Goal: Find specific page/section: Find specific page/section

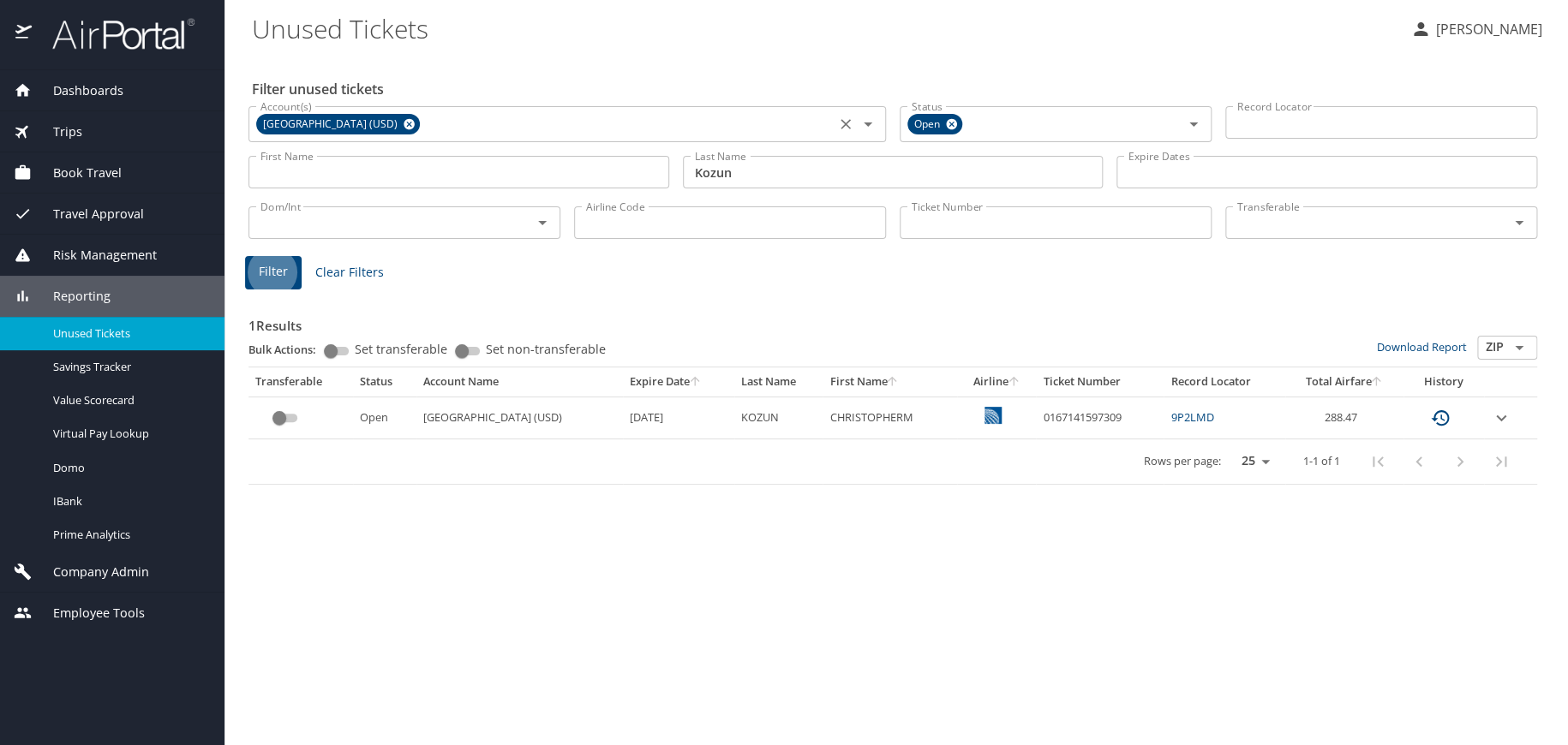
click at [410, 122] on icon at bounding box center [409, 125] width 11 height 11
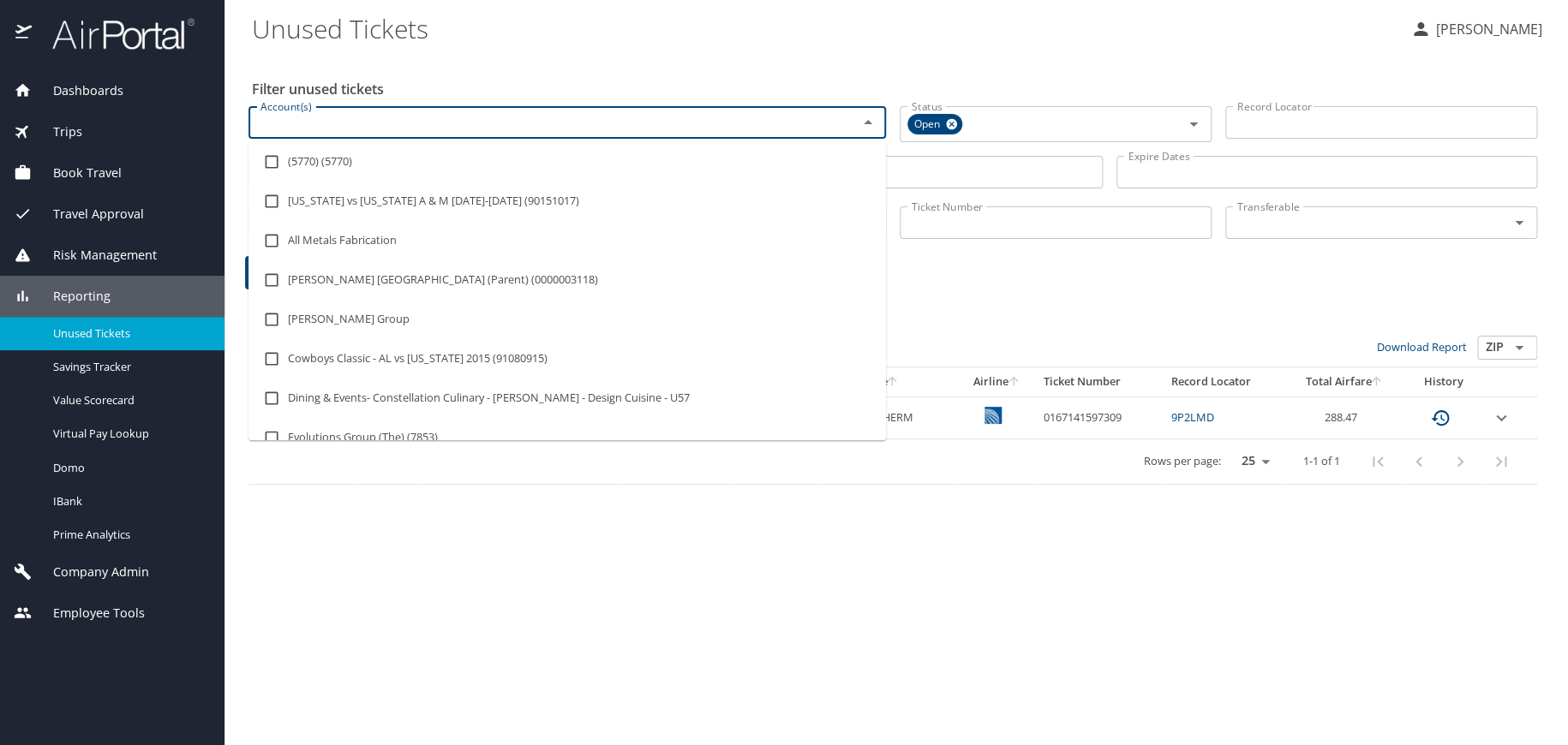
click at [410, 122] on input "Account(s)" at bounding box center [542, 122] width 577 height 22
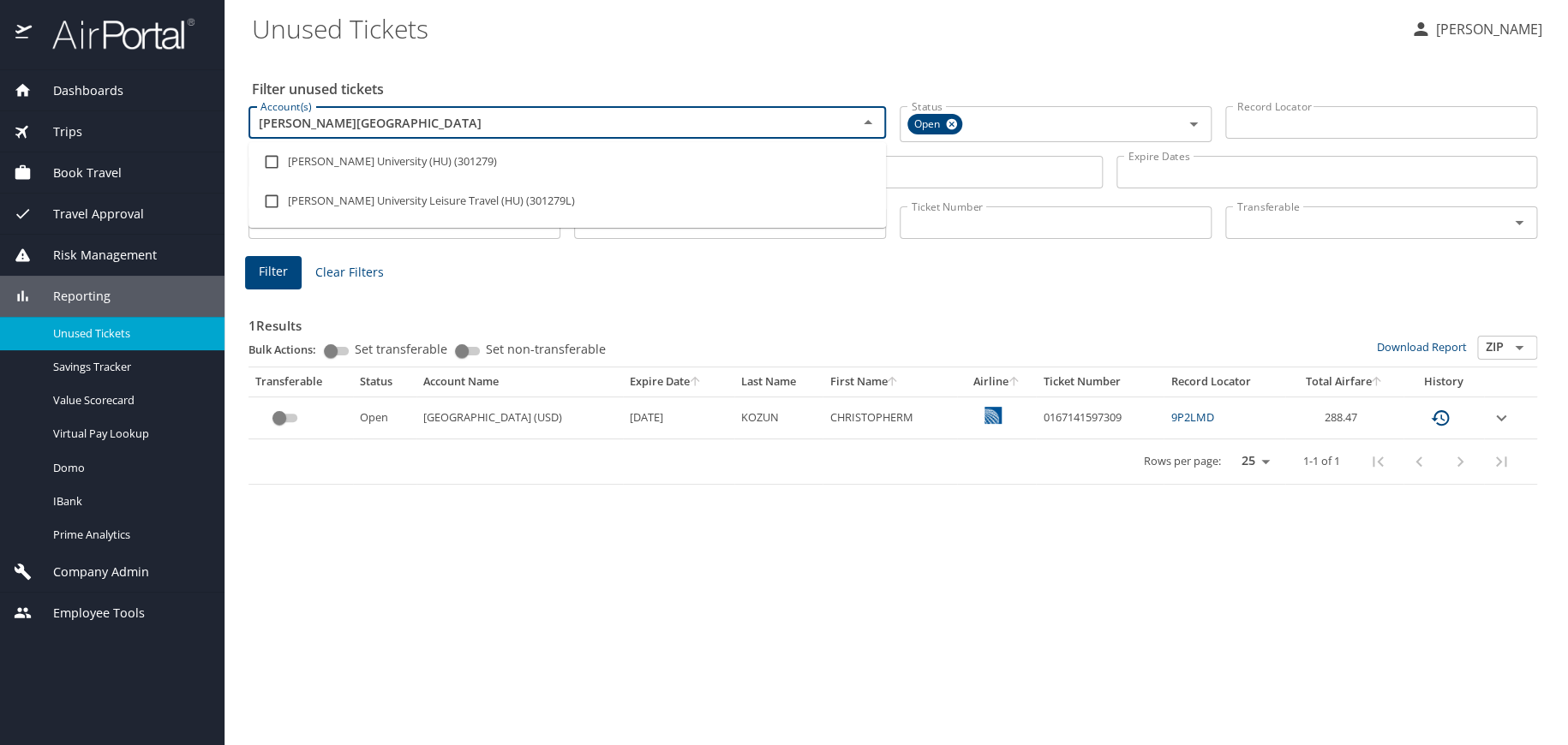
type input "howard university"
click at [319, 158] on li "Howard University (HU) (301279)" at bounding box center [567, 162] width 637 height 40
checkbox input "true"
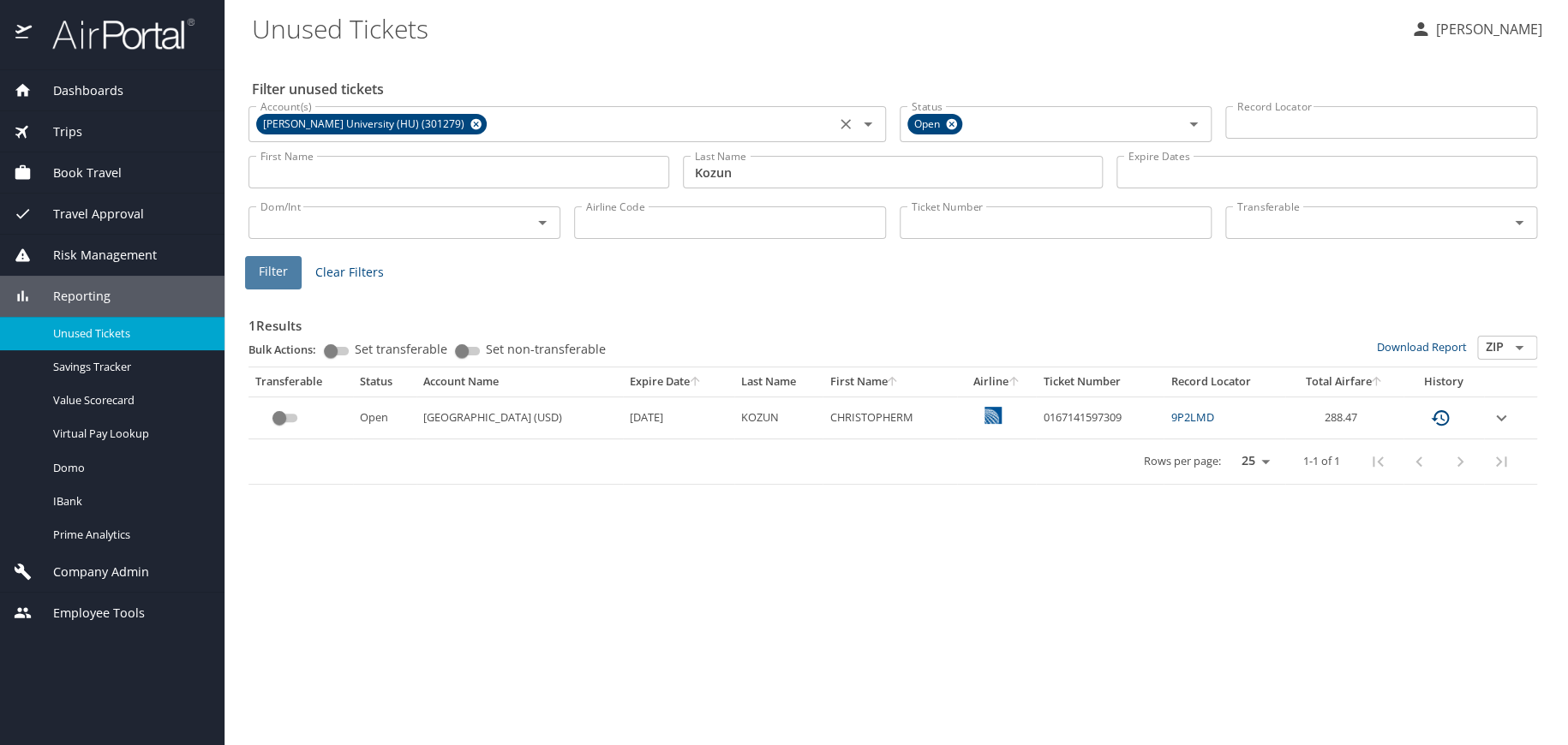
click at [265, 270] on span "Filter" at bounding box center [272, 271] width 29 height 21
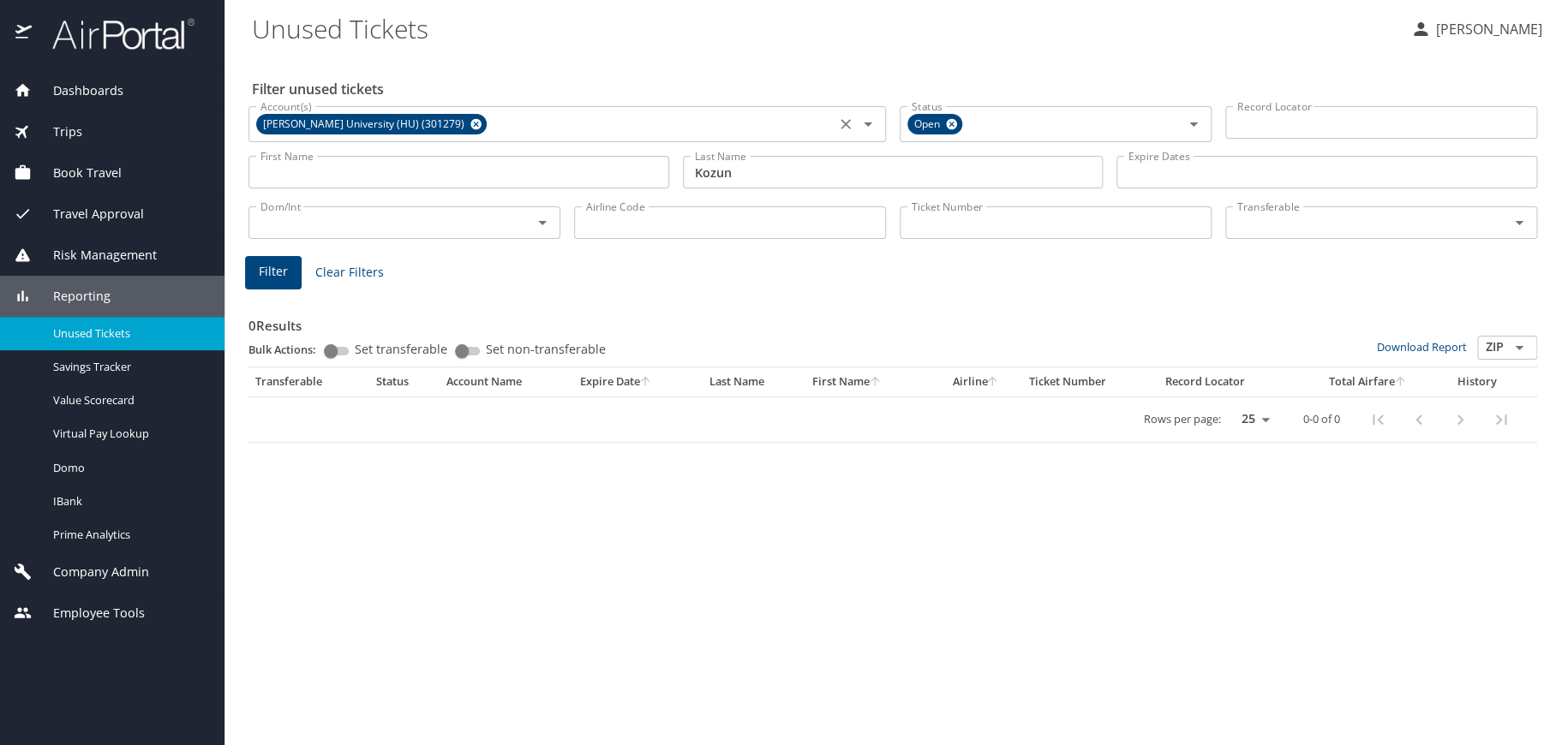
click at [85, 330] on span "Unused Tickets" at bounding box center [128, 333] width 151 height 17
click at [87, 561] on div "Company Admin" at bounding box center [112, 572] width 224 height 41
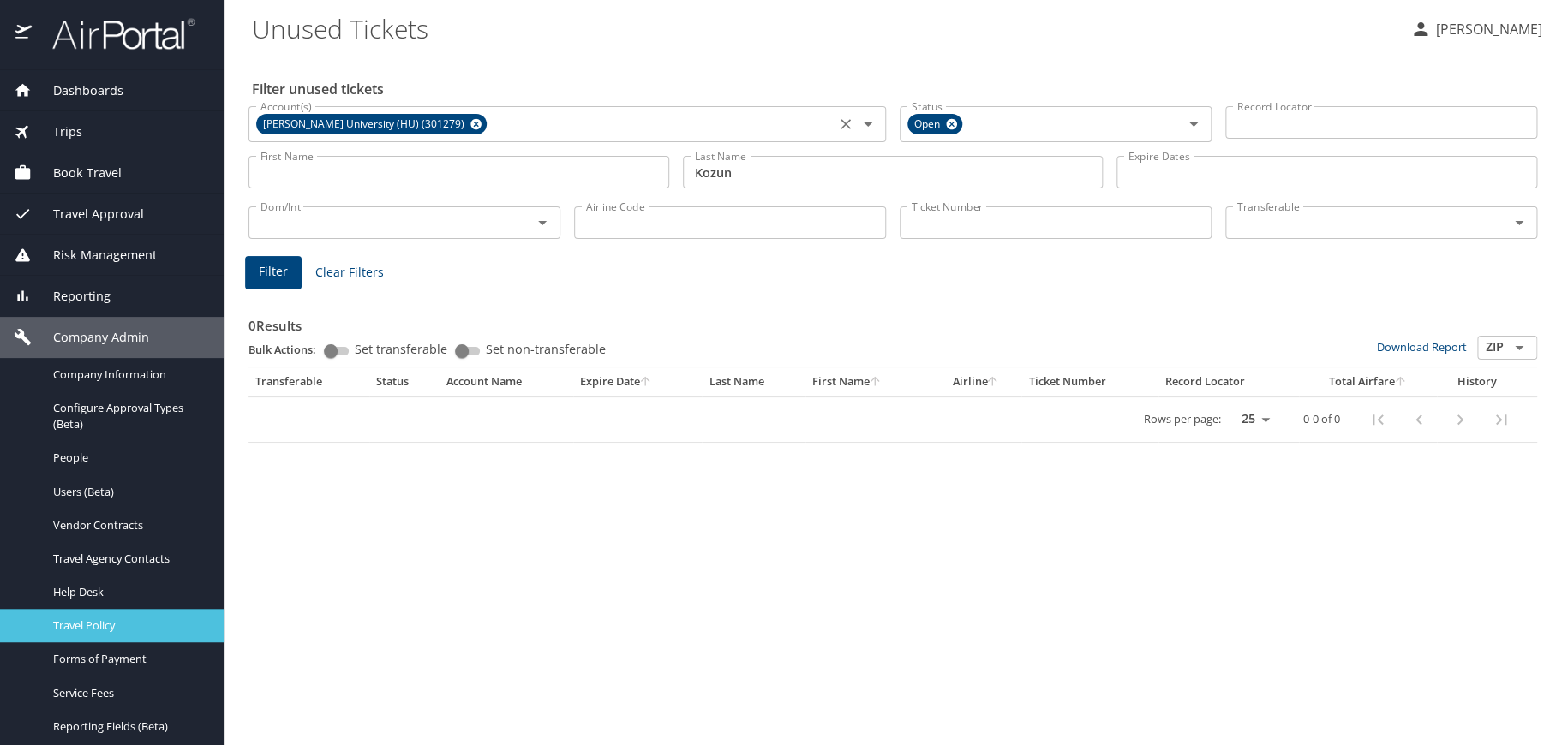
click at [95, 622] on span "Travel Policy" at bounding box center [128, 626] width 151 height 17
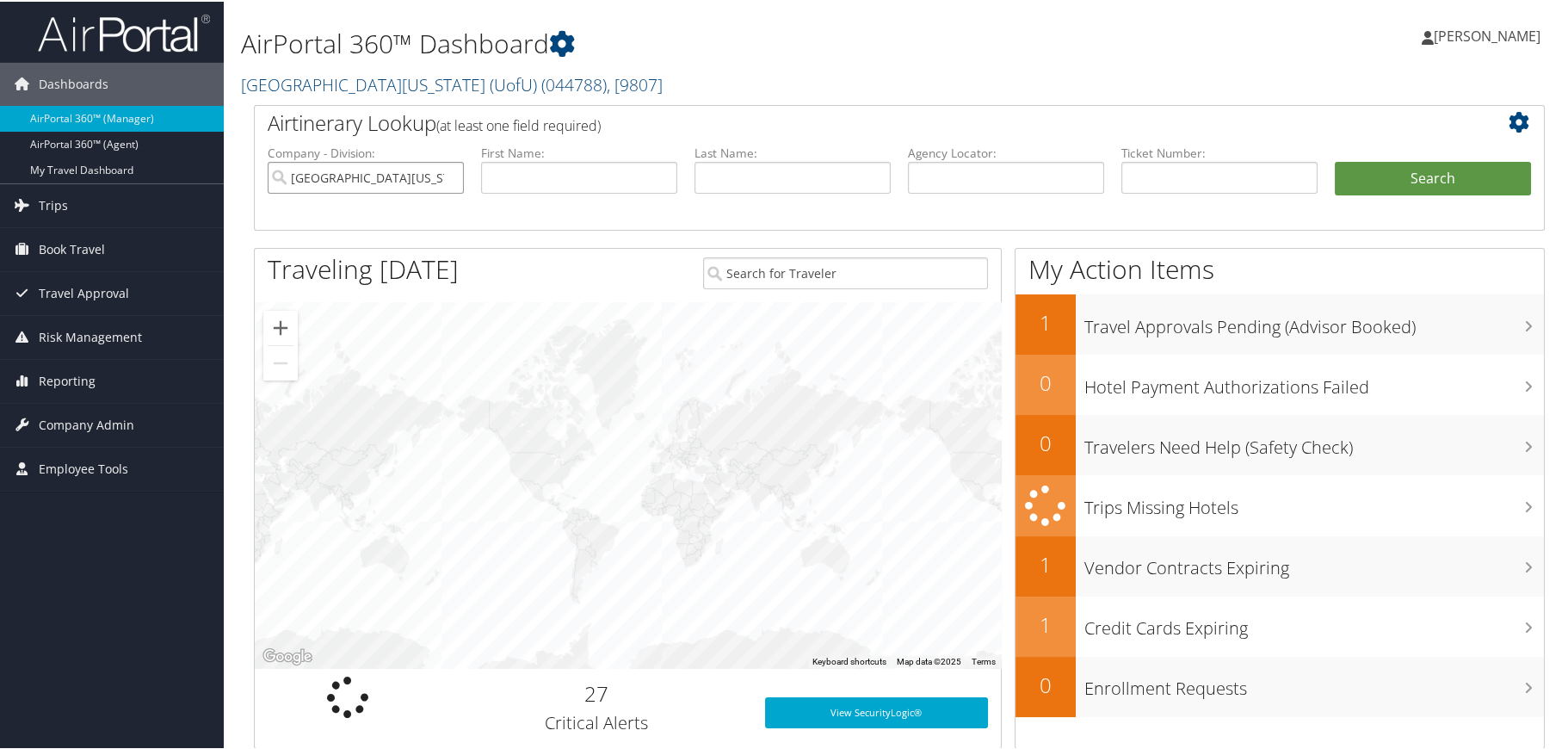
click at [448, 180] on input "[GEOGRAPHIC_DATA][US_STATE] (UofU)" at bounding box center [366, 176] width 196 height 32
click at [426, 177] on input "search" at bounding box center [366, 176] width 196 height 32
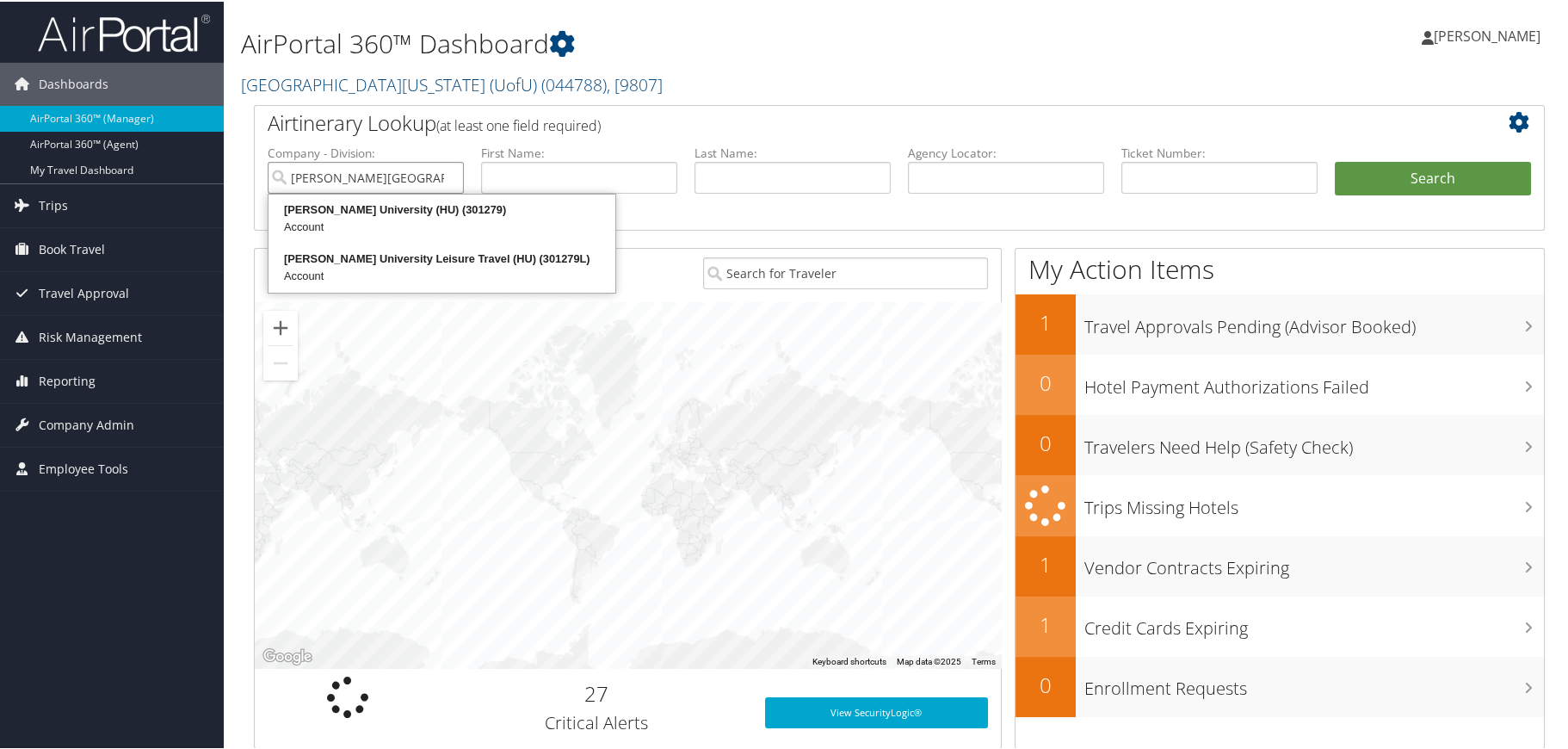
type input "howard university"
click at [1335, 160] on button "Search" at bounding box center [1433, 177] width 196 height 34
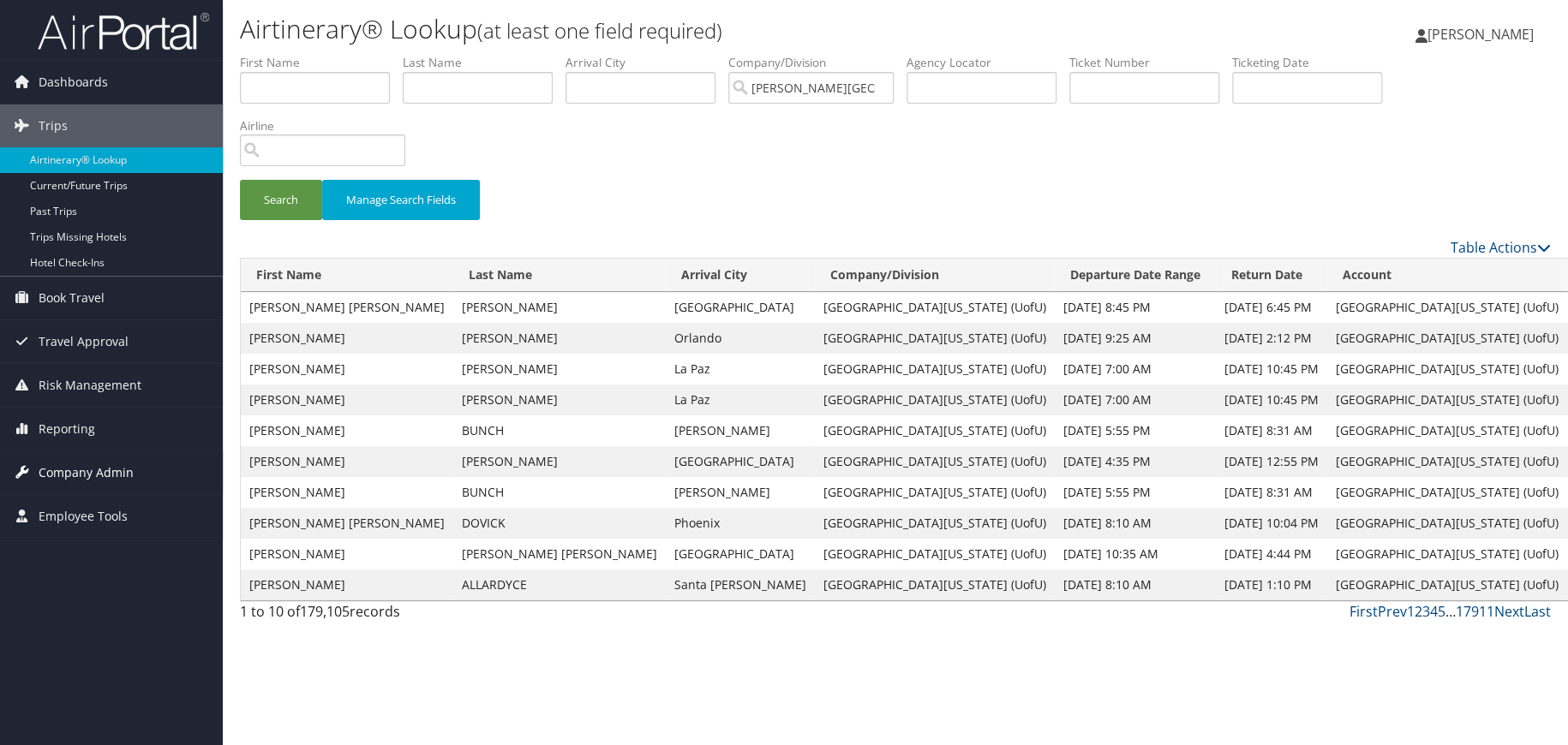
click at [63, 468] on span "Company Admin" at bounding box center [86, 473] width 95 height 43
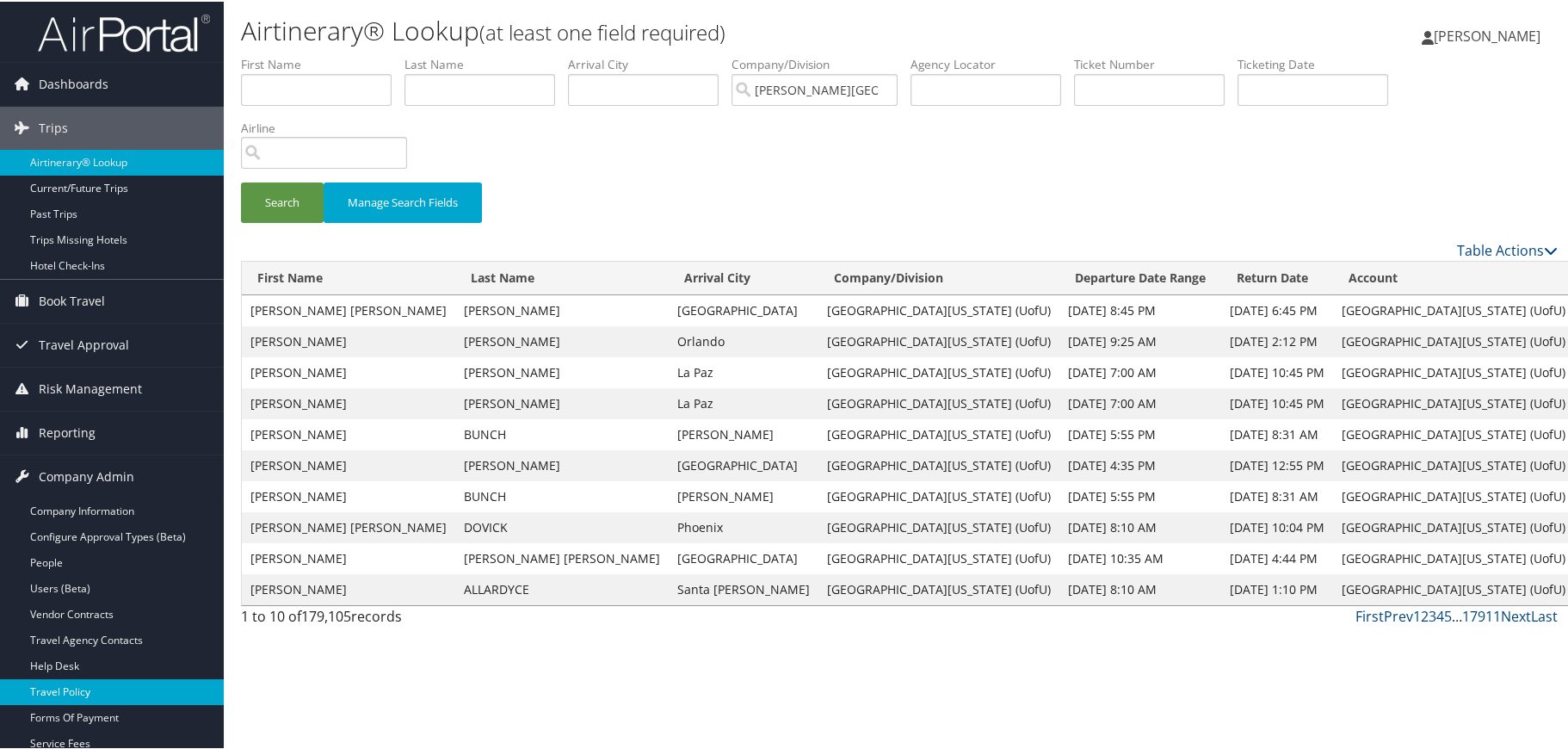
click at [72, 688] on link "Travel Policy" at bounding box center [111, 690] width 223 height 26
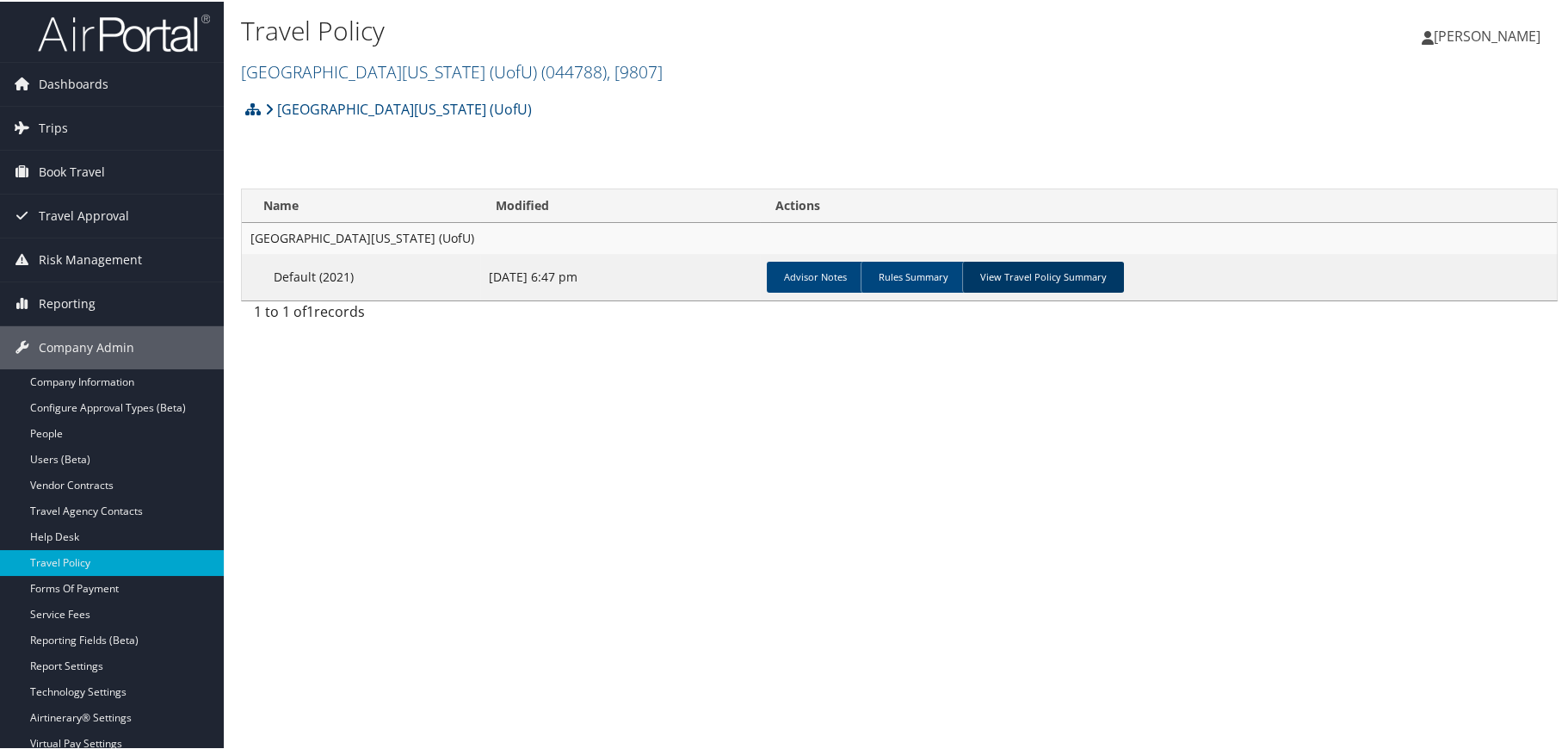
click at [1006, 274] on link "View Travel Policy Summary" at bounding box center [1043, 275] width 162 height 31
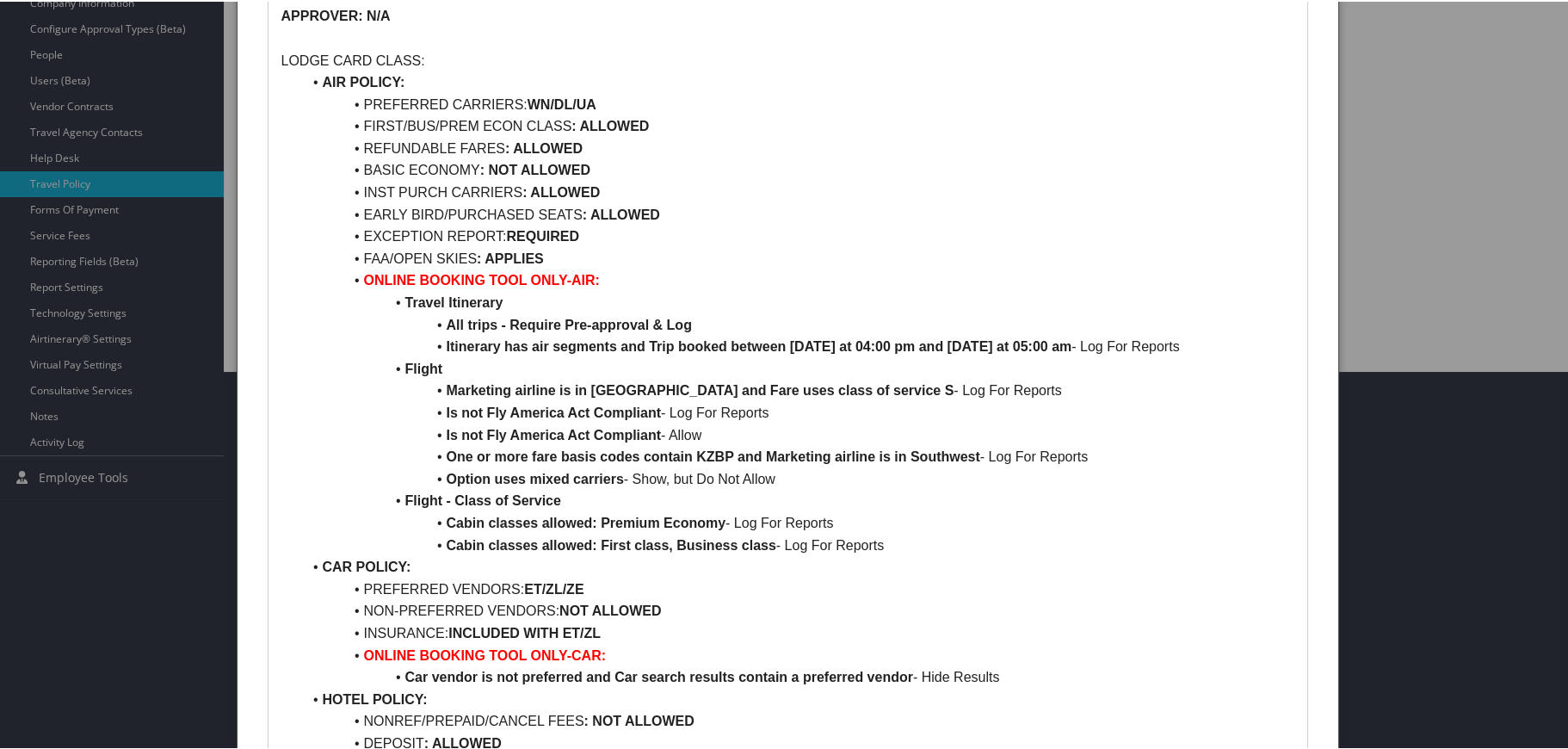
scroll to position [430, 0]
